Goal: Find specific page/section: Find specific page/section

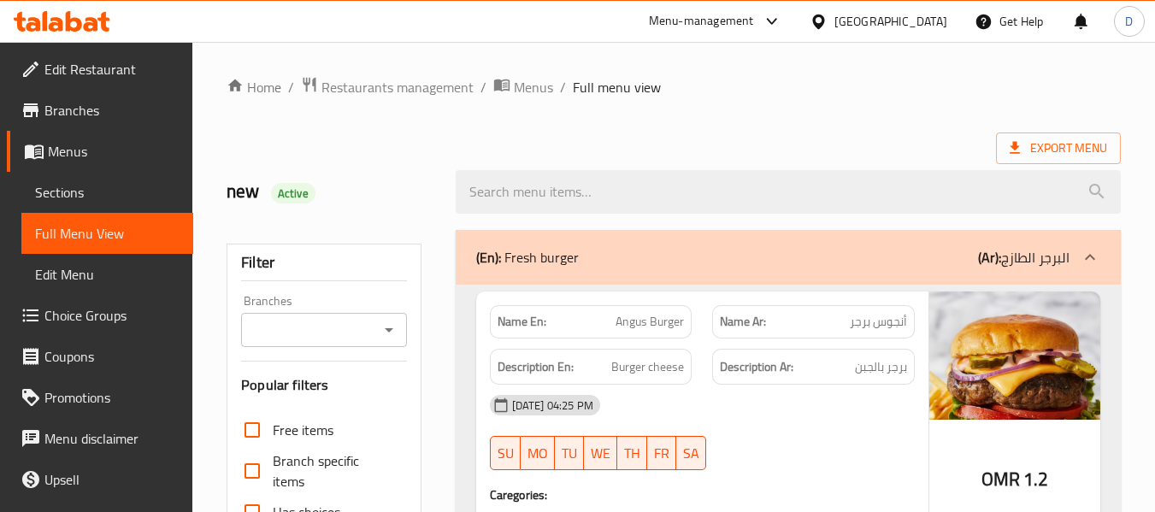
click at [928, 32] on div "[GEOGRAPHIC_DATA]" at bounding box center [878, 21] width 165 height 41
click at [828, 21] on icon at bounding box center [819, 22] width 18 height 18
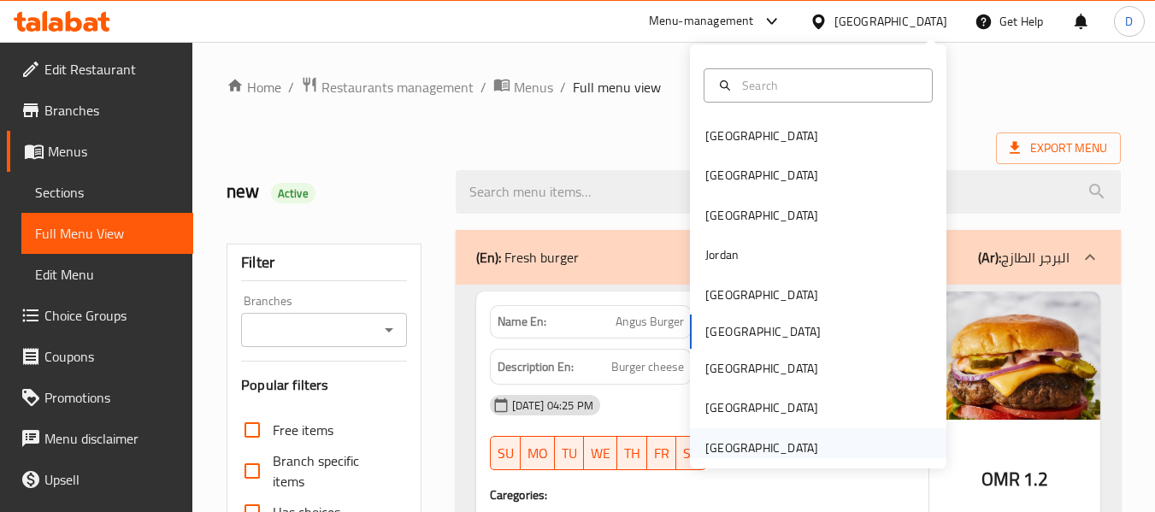
click at [780, 434] on div "[GEOGRAPHIC_DATA]" at bounding box center [762, 447] width 140 height 39
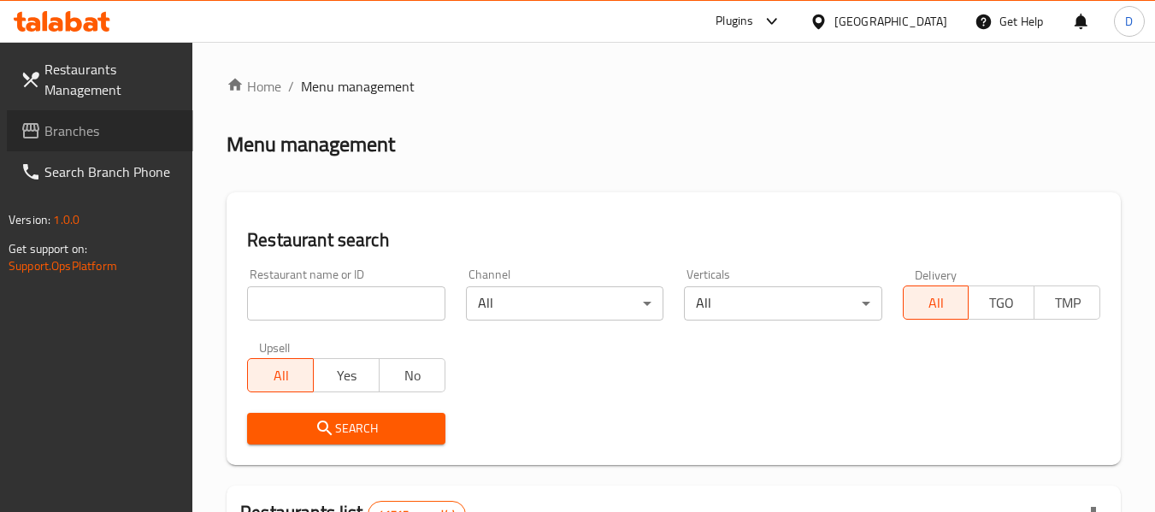
click at [125, 121] on span "Branches" at bounding box center [111, 131] width 135 height 21
